Goal: Information Seeking & Learning: Learn about a topic

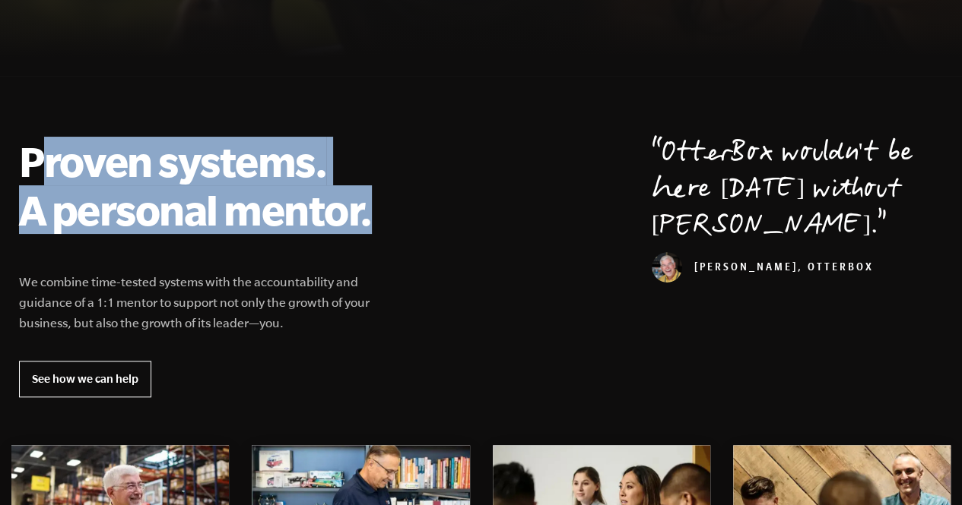
click at [395, 211] on div "Proven systems. A personal mentor. We combine time-tested systems with the acco…" at bounding box center [481, 267] width 961 height 261
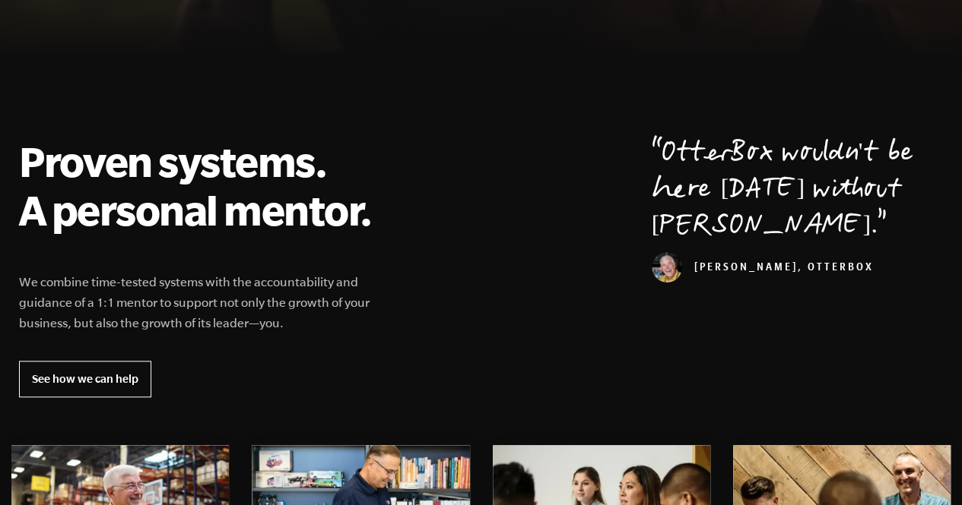
scroll to position [0, 0]
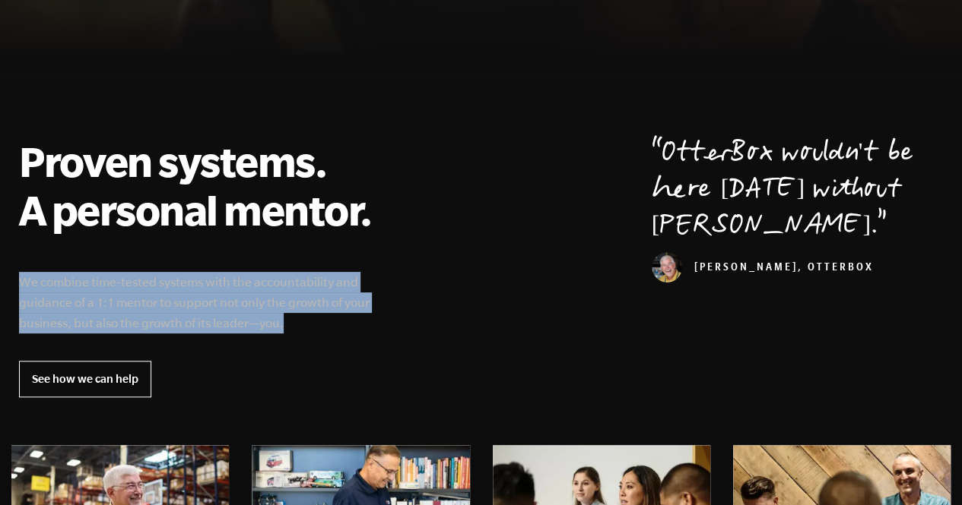
drag, startPoint x: 20, startPoint y: 283, endPoint x: 362, endPoint y: 318, distance: 343.9
click at [362, 318] on p "We combine time-tested systems with the accountability and guidance of a 1:1 me…" at bounding box center [204, 303] width 371 height 62
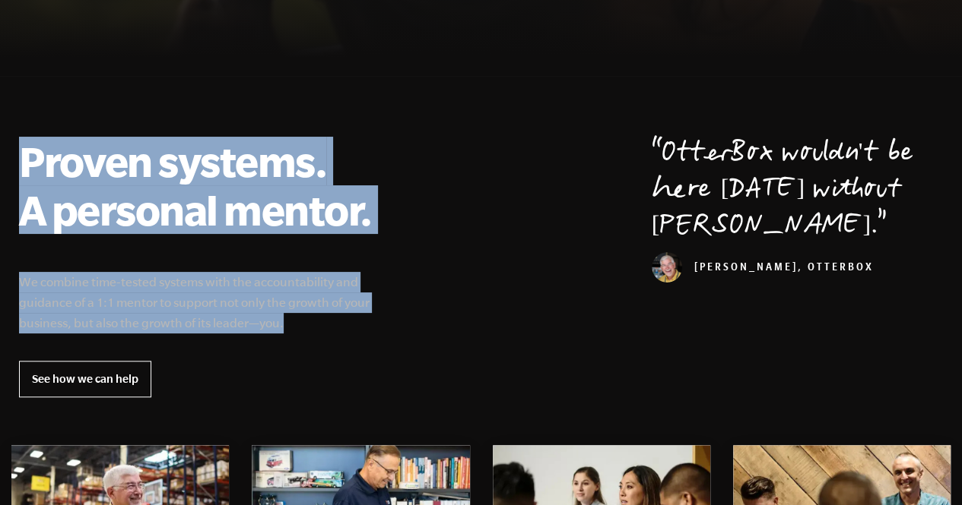
drag, startPoint x: 359, startPoint y: 325, endPoint x: 12, endPoint y: 174, distance: 378.2
click at [12, 174] on div "Proven systems. A personal mentor. We combine time-tested systems with the acco…" at bounding box center [481, 267] width 961 height 261
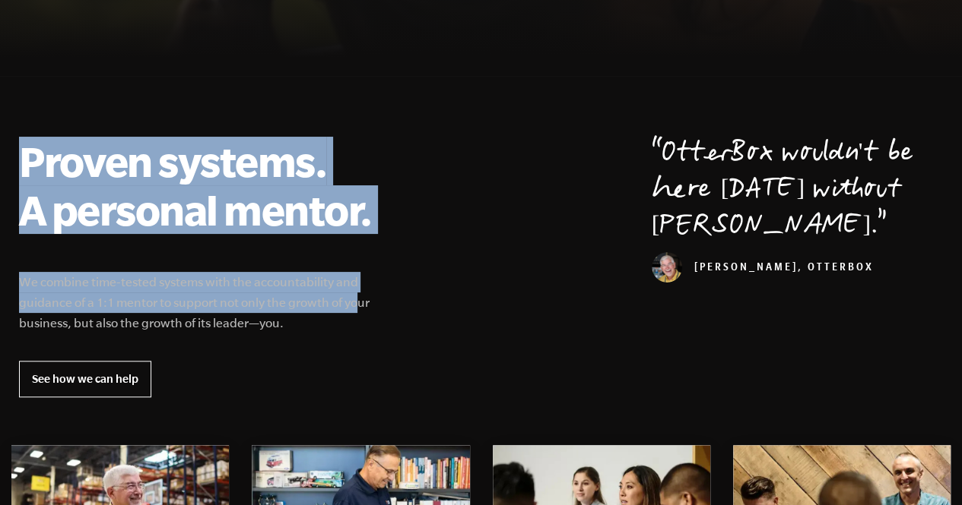
drag, startPoint x: 17, startPoint y: 158, endPoint x: 366, endPoint y: 302, distance: 377.3
click at [366, 302] on div "Proven systems. A personal mentor. We combine time-tested systems with the acco…" at bounding box center [481, 267] width 961 height 261
click at [366, 302] on p "We combine time-tested systems with the accountability and guidance of a 1:1 me…" at bounding box center [204, 303] width 371 height 62
